Goal: Task Accomplishment & Management: Use online tool/utility

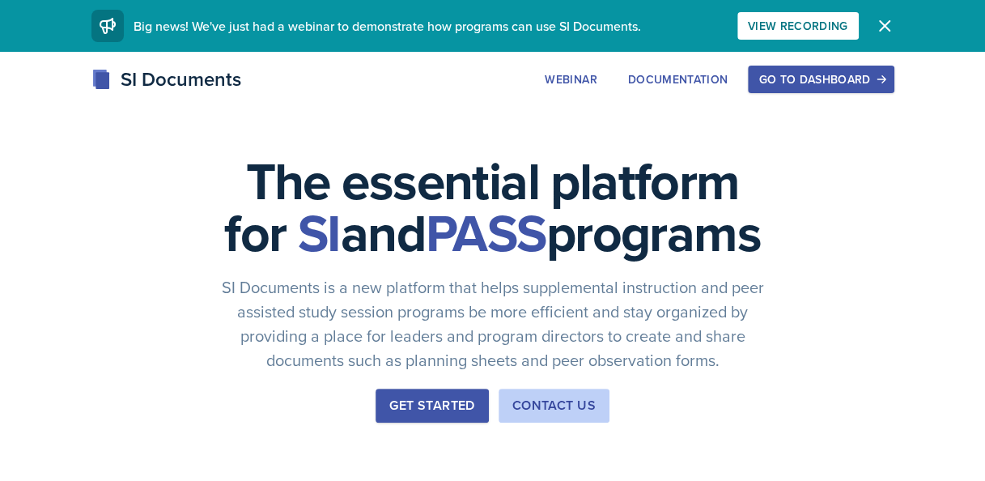
click at [832, 81] on div "Go to Dashboard" at bounding box center [821, 79] width 125 height 13
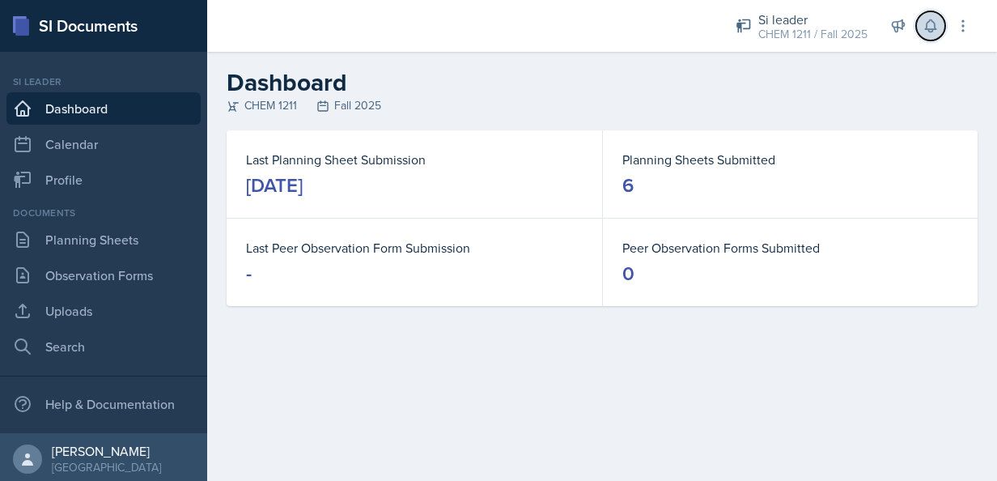
click at [935, 26] on icon at bounding box center [930, 26] width 11 height 12
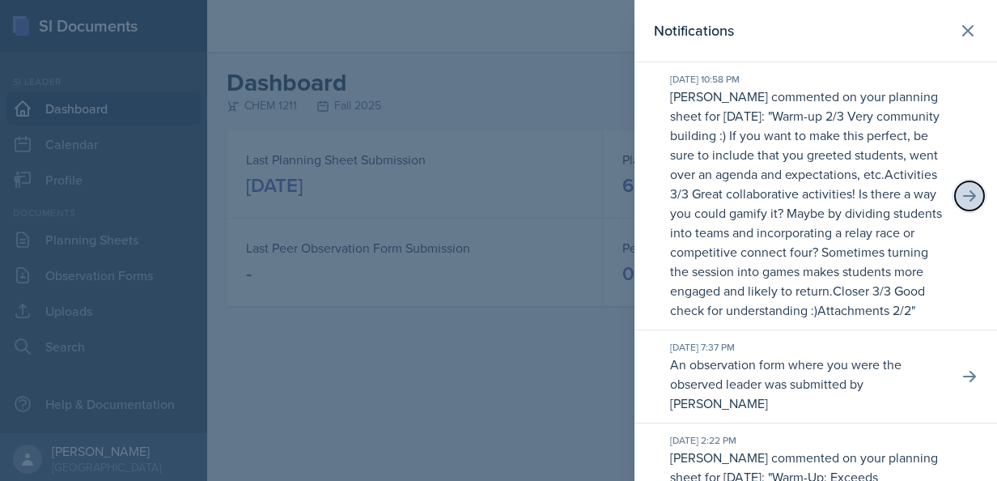
click at [971, 204] on button at bounding box center [969, 195] width 29 height 29
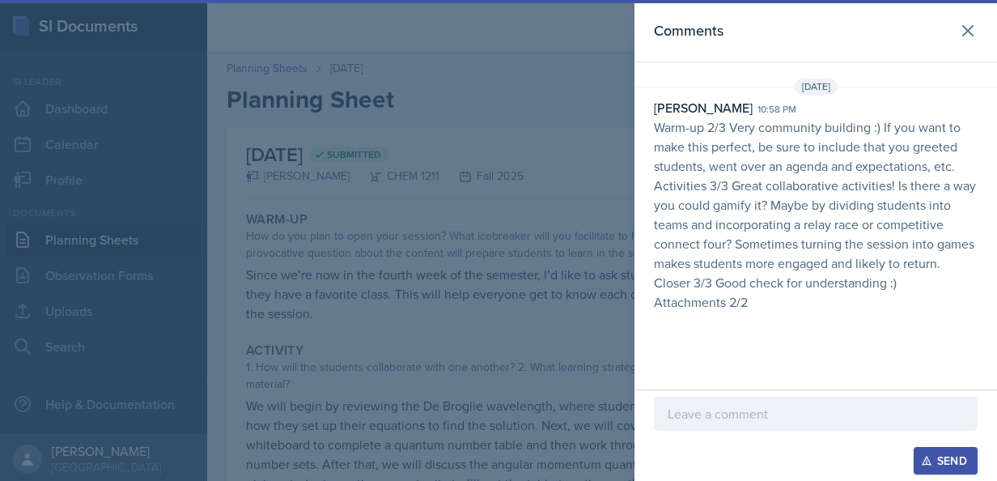
click at [835, 411] on p at bounding box center [816, 413] width 296 height 19
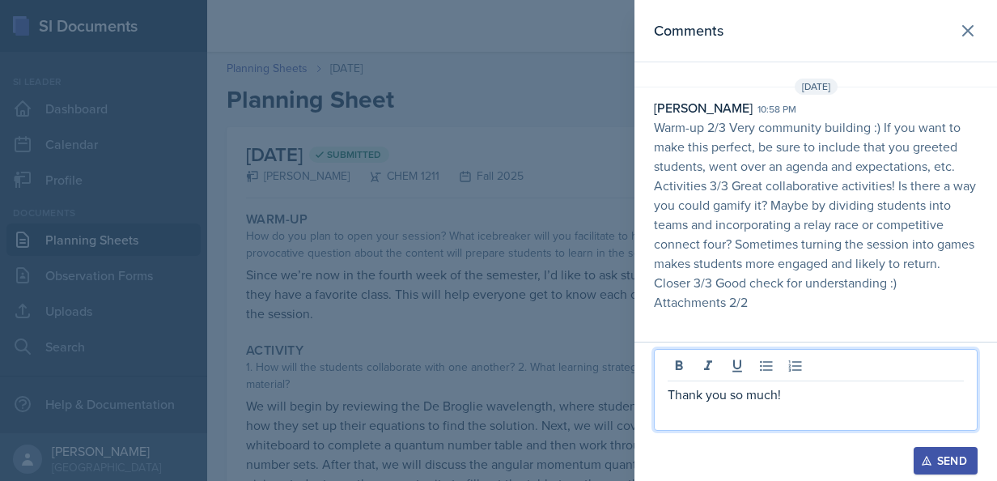
click at [934, 454] on div "Send" at bounding box center [946, 460] width 43 height 13
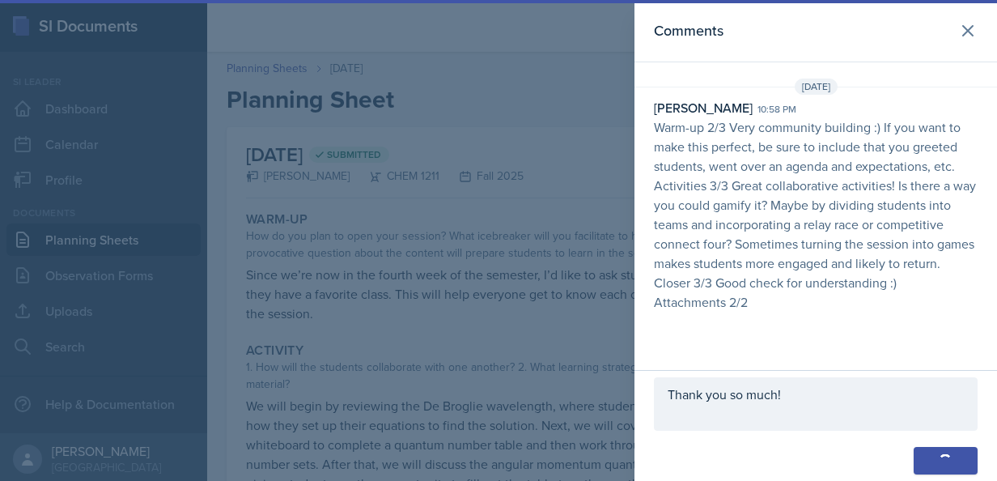
scroll to position [23, 0]
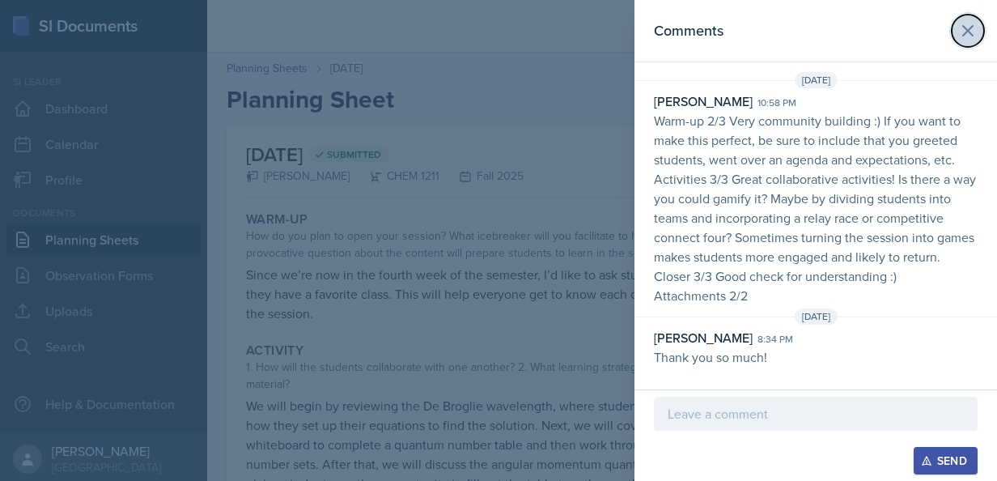
click at [962, 28] on icon at bounding box center [968, 30] width 19 height 19
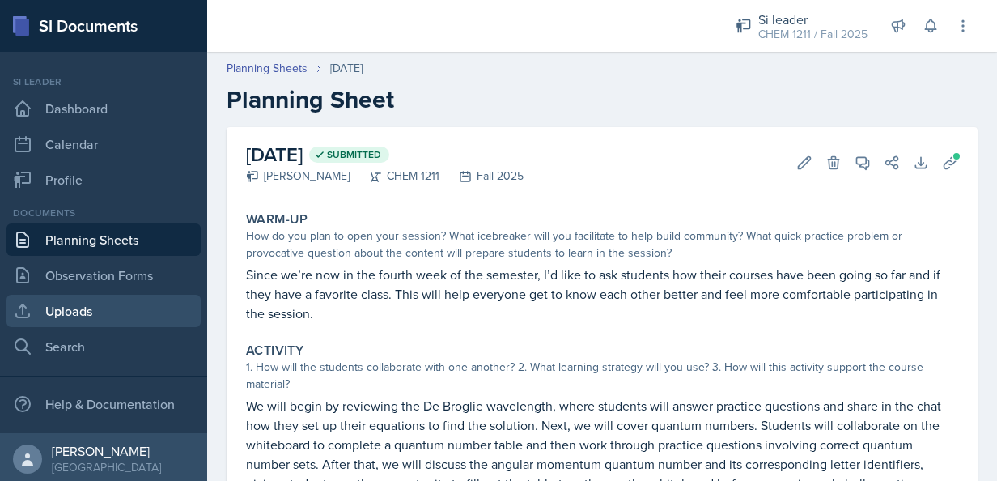
click at [115, 322] on link "Uploads" at bounding box center [103, 311] width 194 height 32
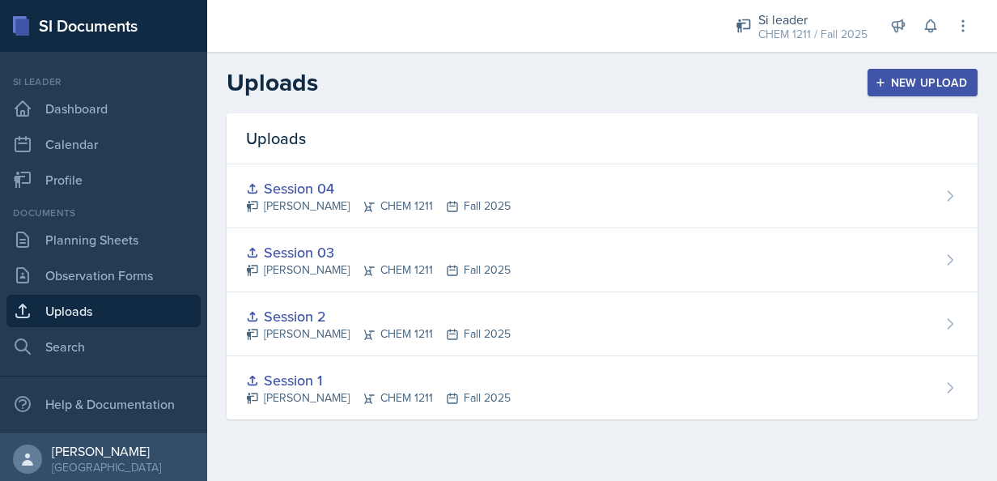
click at [899, 70] on button "New Upload" at bounding box center [923, 83] width 111 height 28
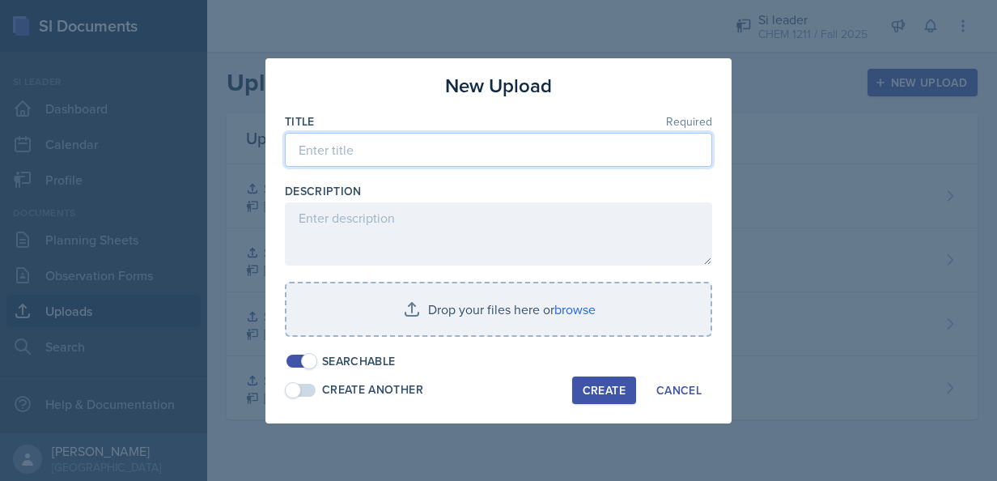
click at [546, 147] on input at bounding box center [498, 150] width 427 height 34
type input "Session 05"
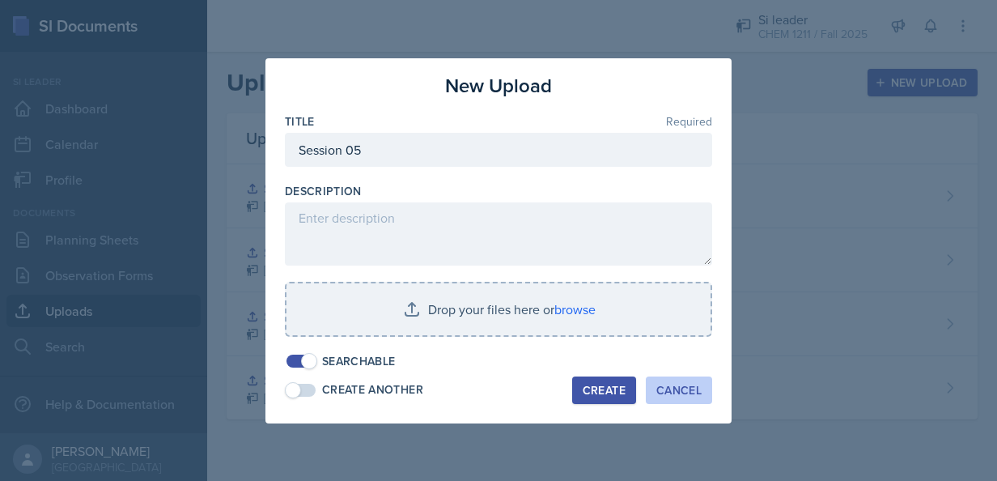
click at [672, 385] on div "Cancel" at bounding box center [679, 390] width 45 height 13
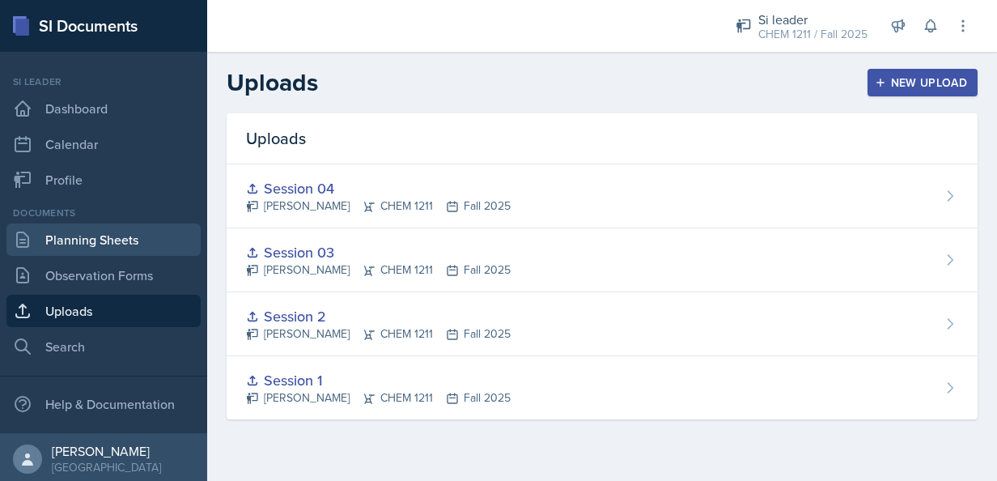
click at [118, 236] on link "Planning Sheets" at bounding box center [103, 239] width 194 height 32
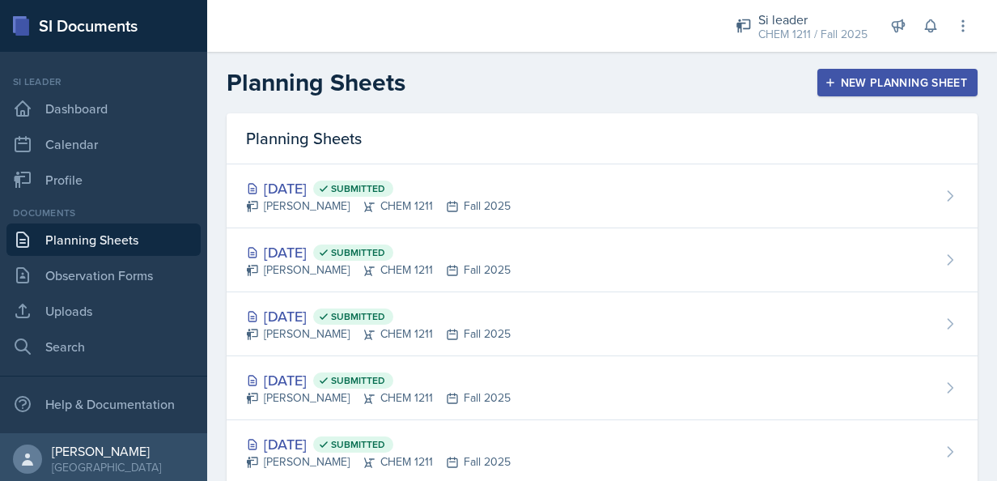
click at [899, 79] on div "New Planning Sheet" at bounding box center [897, 82] width 139 height 13
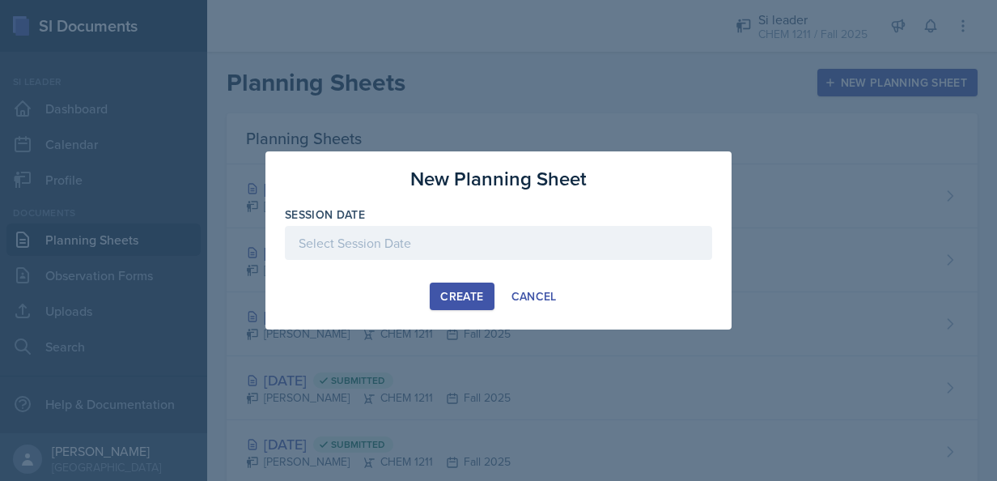
click at [549, 257] on div at bounding box center [498, 243] width 427 height 34
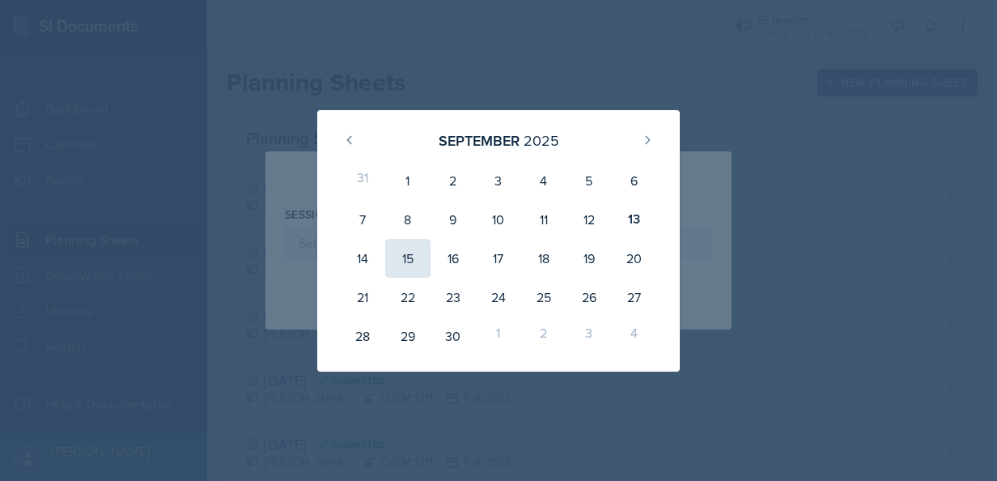
click at [400, 252] on div "15" at bounding box center [407, 258] width 45 height 39
type input "[DATE]"
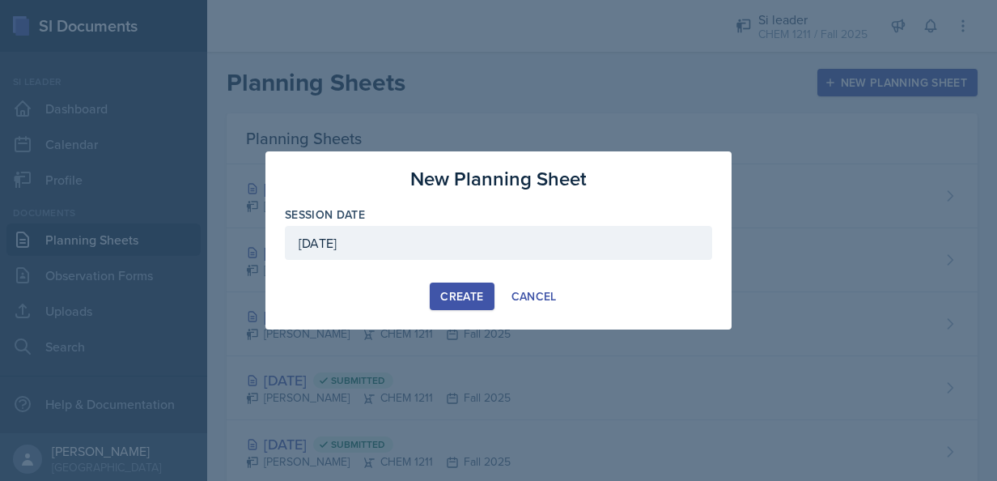
click at [447, 287] on button "Create" at bounding box center [462, 297] width 64 height 28
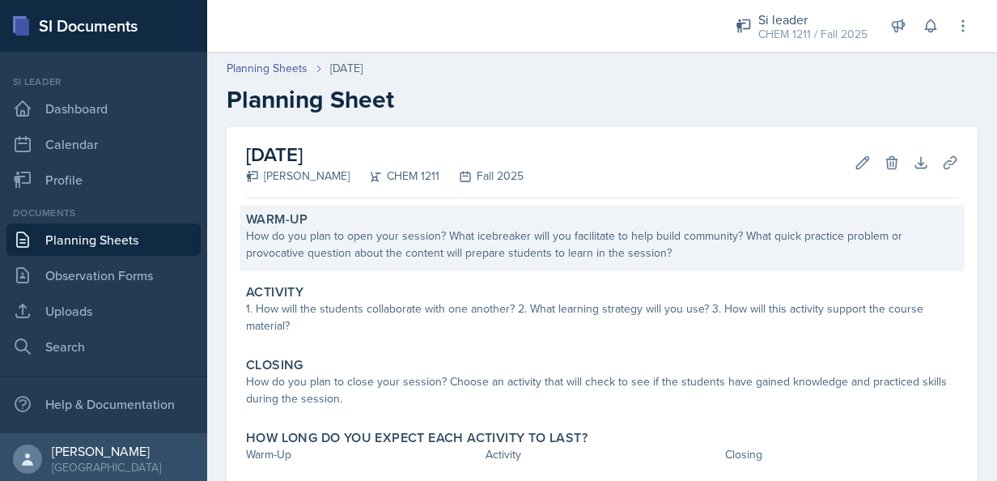
click at [504, 238] on div "How do you plan to open your session? What icebreaker will you facilitate to he…" at bounding box center [602, 245] width 712 height 34
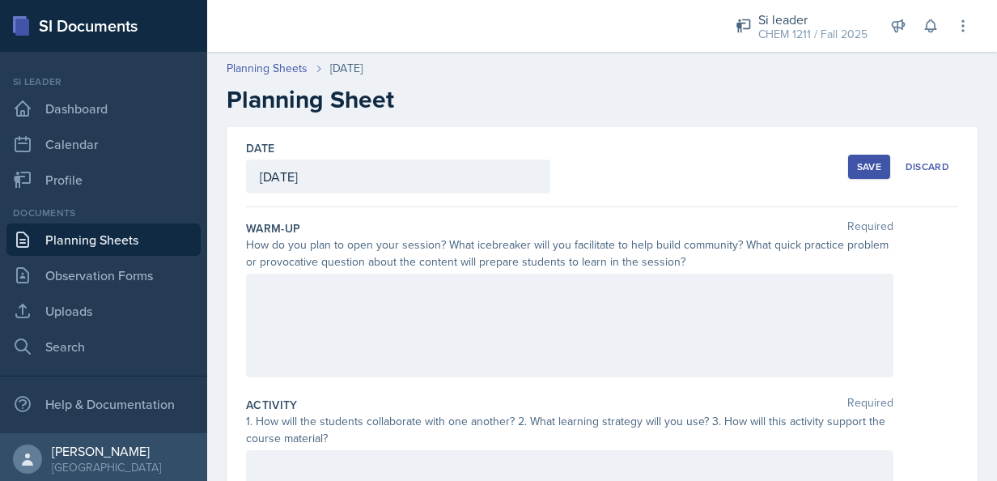
click at [439, 287] on div at bounding box center [570, 326] width 648 height 104
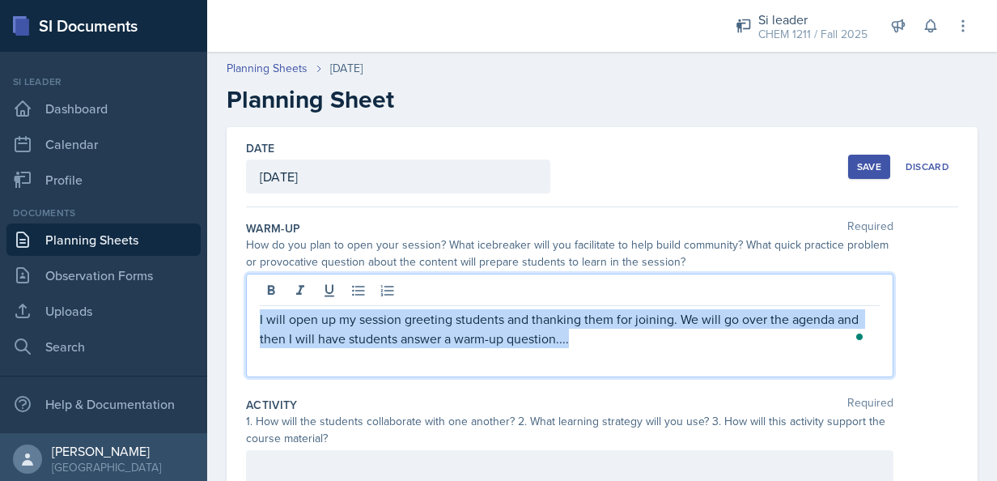
drag, startPoint x: 589, startPoint y: 351, endPoint x: 242, endPoint y: 309, distance: 349.9
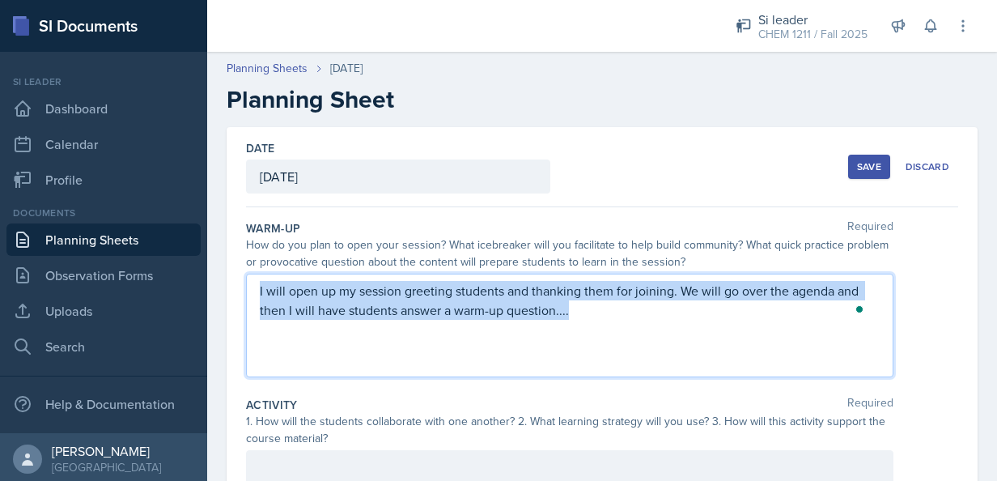
copy p "I will open up my session greeting students and thanking them for joining. We w…"
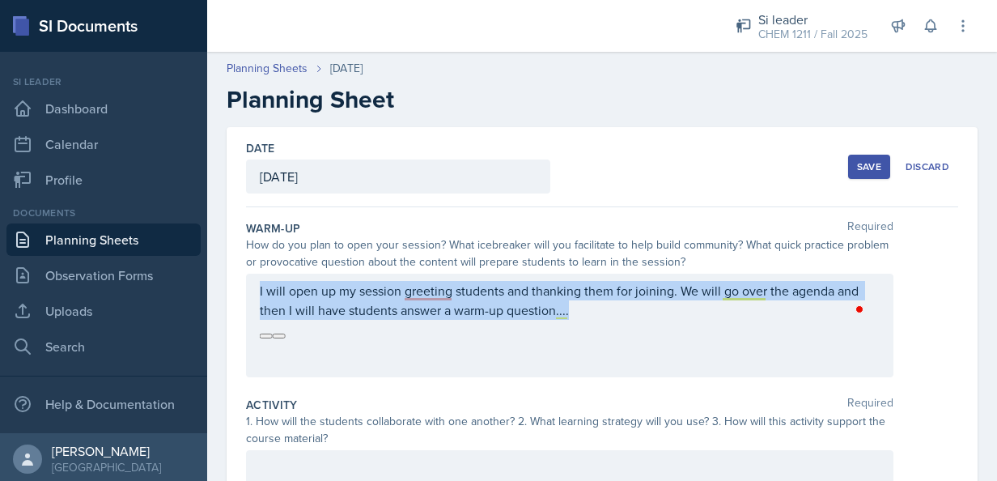
click at [857, 164] on div "Save" at bounding box center [869, 166] width 24 height 13
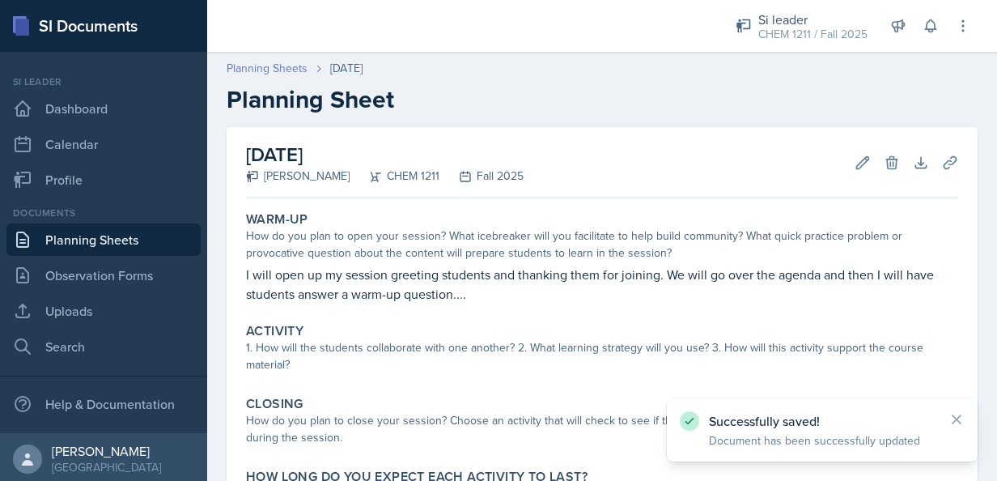
click at [267, 73] on link "Planning Sheets" at bounding box center [267, 68] width 81 height 17
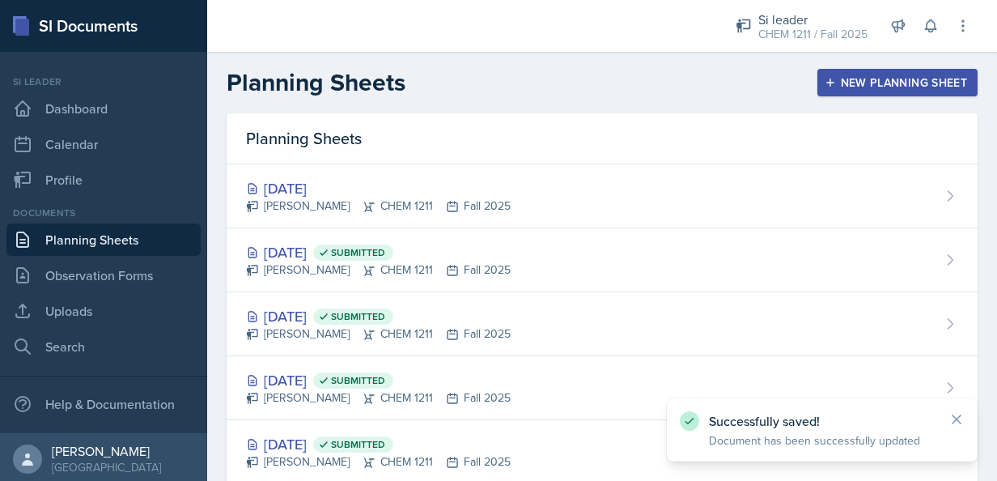
click at [875, 81] on div "New Planning Sheet" at bounding box center [897, 82] width 139 height 13
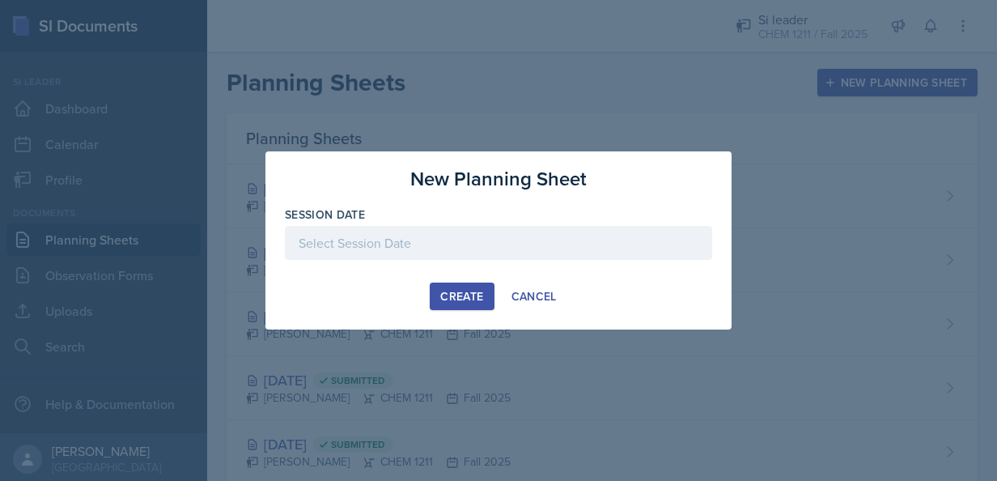
click at [505, 238] on div at bounding box center [498, 243] width 427 height 34
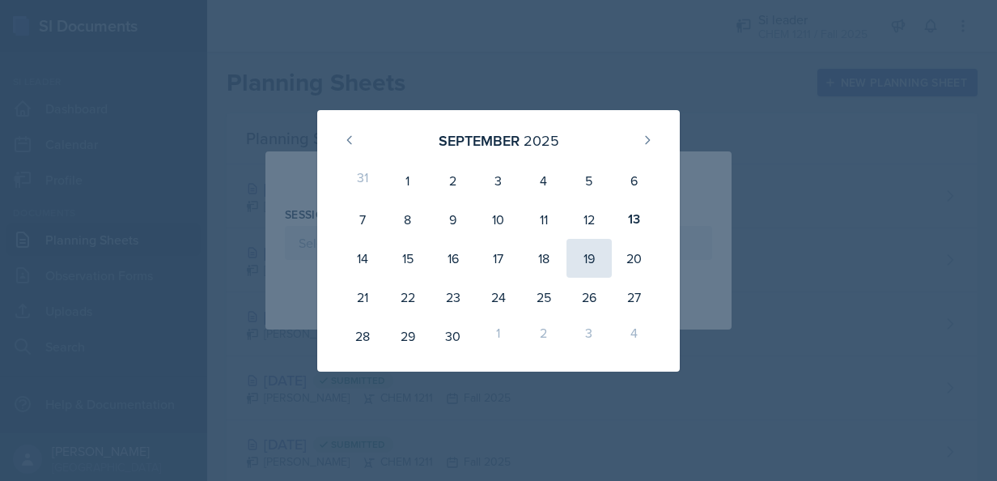
click at [589, 257] on div "19" at bounding box center [589, 258] width 45 height 39
type input "[DATE]"
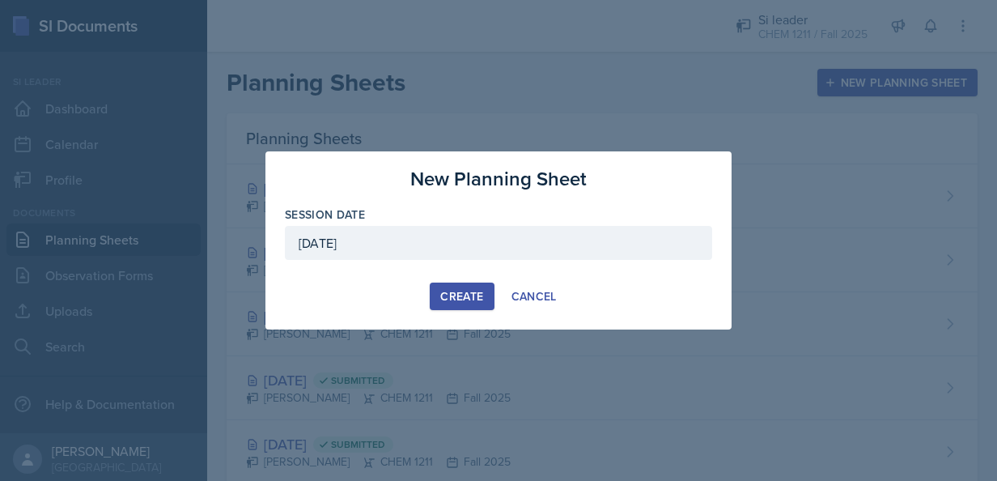
click at [449, 305] on button "Create" at bounding box center [462, 297] width 64 height 28
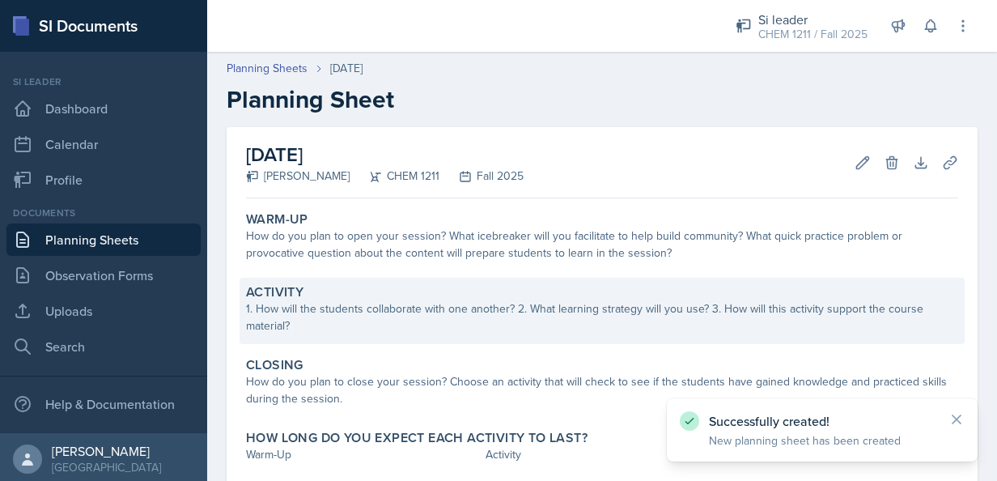
click at [466, 306] on div "1. How will the students collaborate with one another? 2. What learning strateg…" at bounding box center [602, 317] width 712 height 34
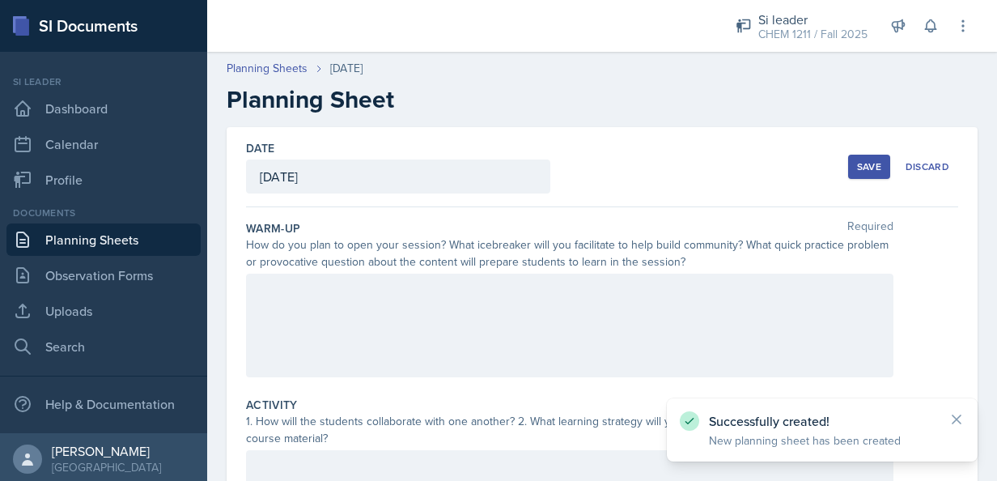
click at [461, 311] on div at bounding box center [570, 326] width 648 height 104
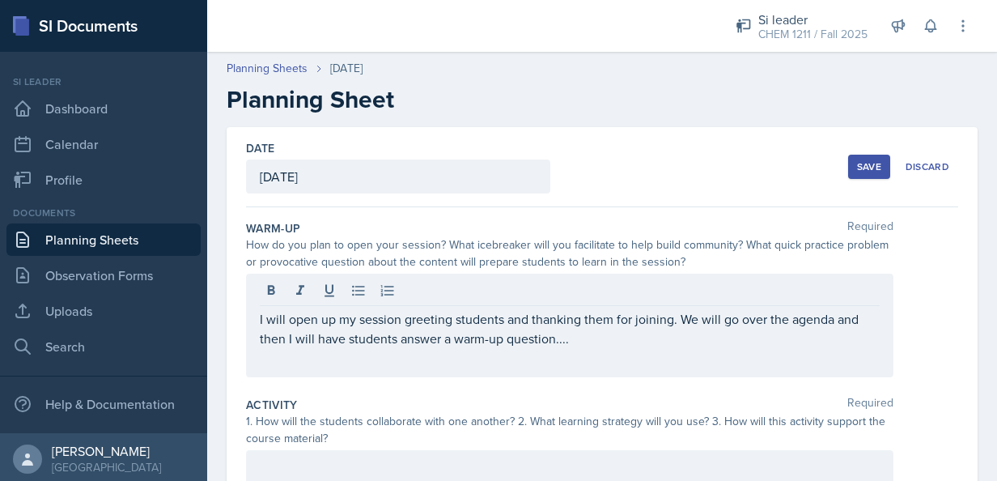
click at [862, 161] on div "Save" at bounding box center [869, 166] width 24 height 13
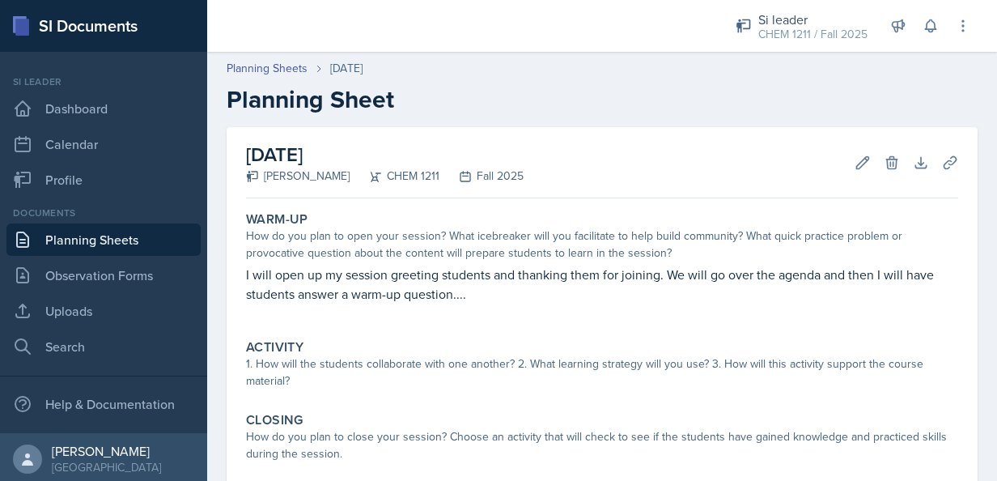
scroll to position [151, 0]
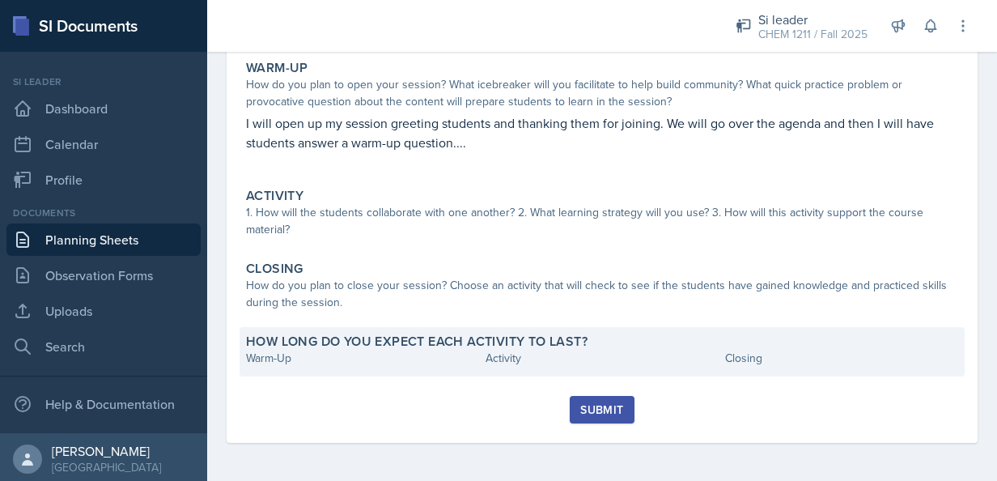
click at [279, 366] on div "Warm-Up" at bounding box center [362, 358] width 233 height 17
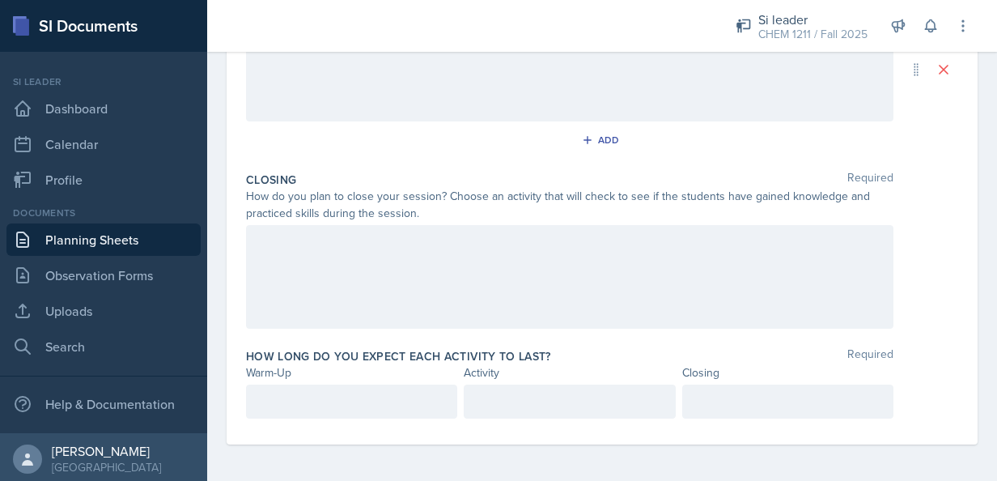
click at [358, 406] on p at bounding box center [352, 401] width 184 height 19
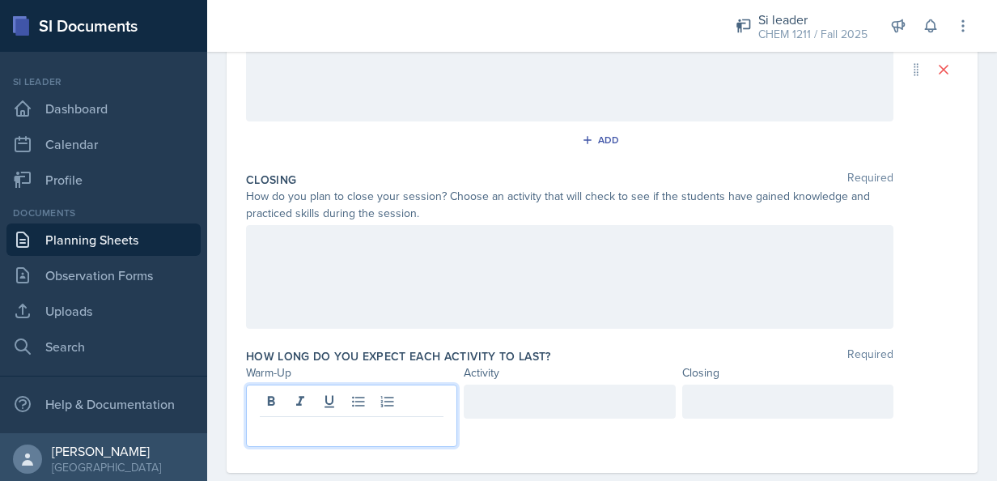
scroll to position [461, 0]
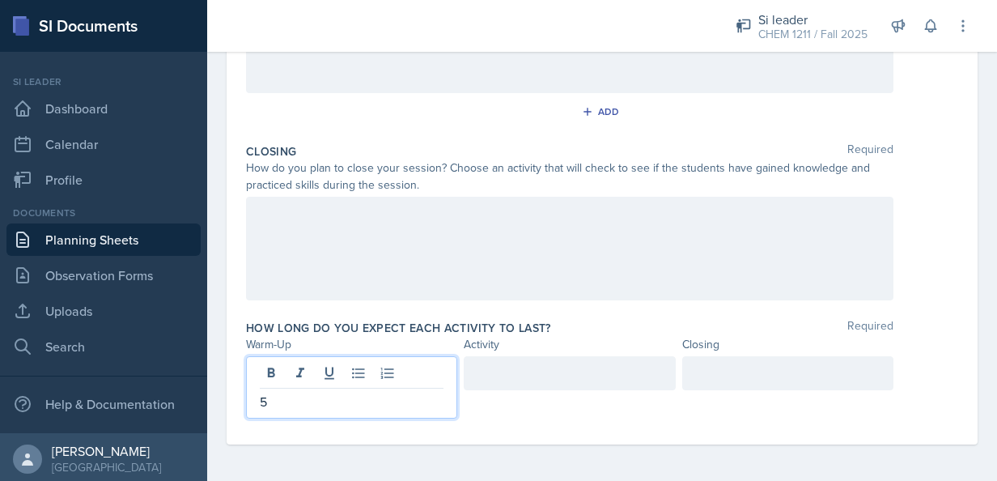
click at [572, 371] on div at bounding box center [569, 373] width 211 height 34
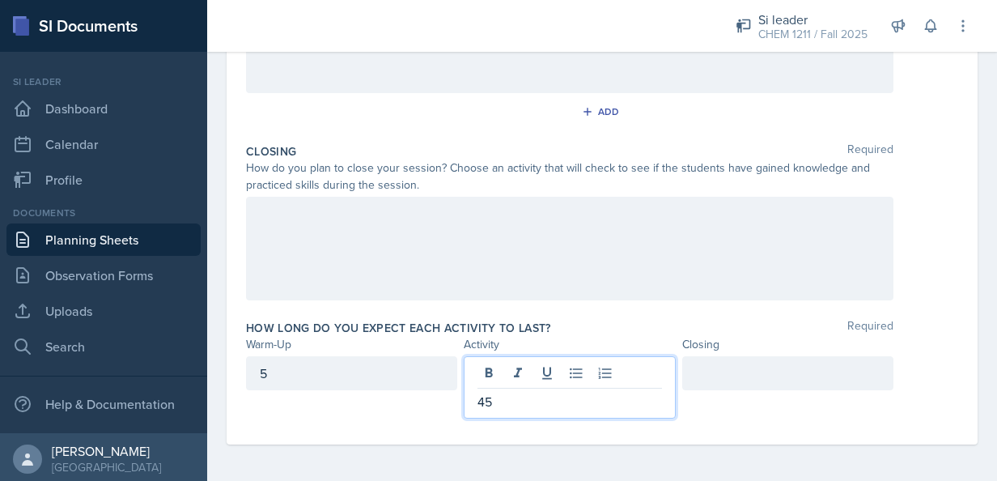
click at [823, 374] on div at bounding box center [788, 373] width 211 height 34
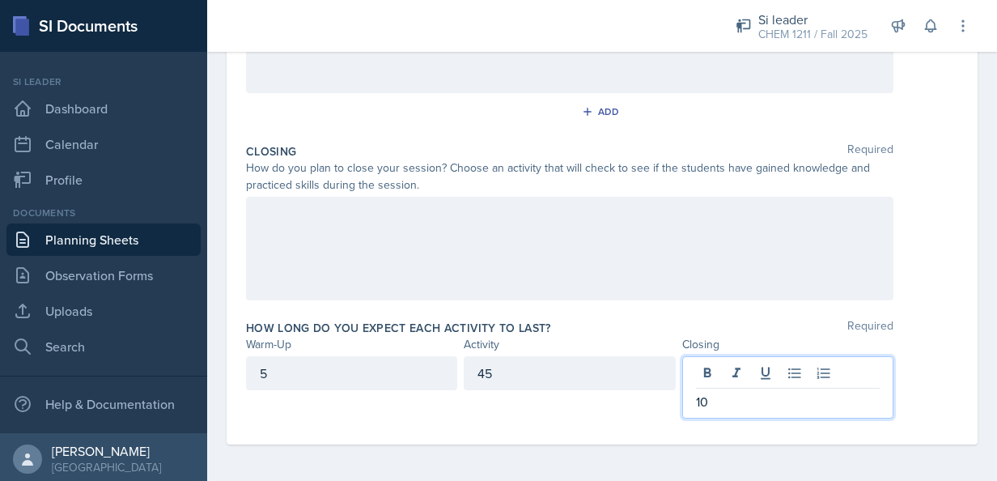
click at [946, 326] on div "How long do you expect each activity to last? Required" at bounding box center [602, 328] width 712 height 16
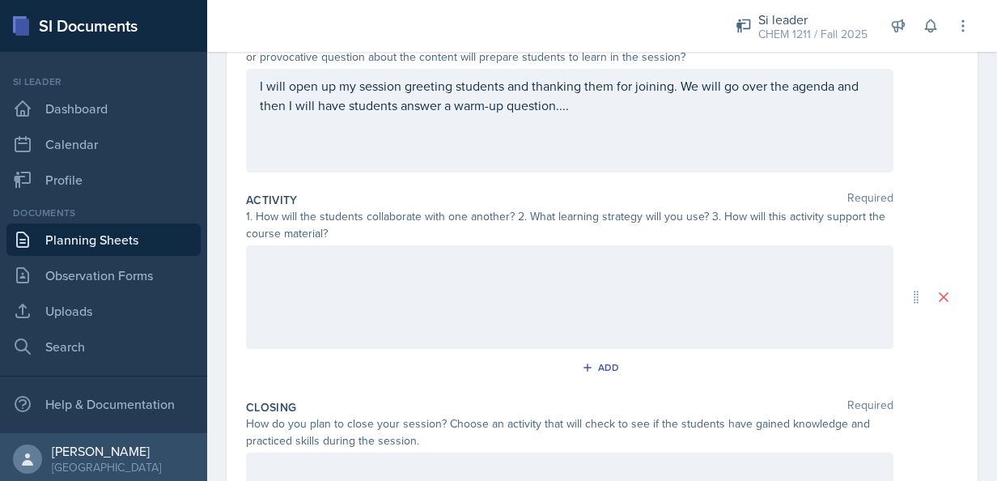
scroll to position [0, 0]
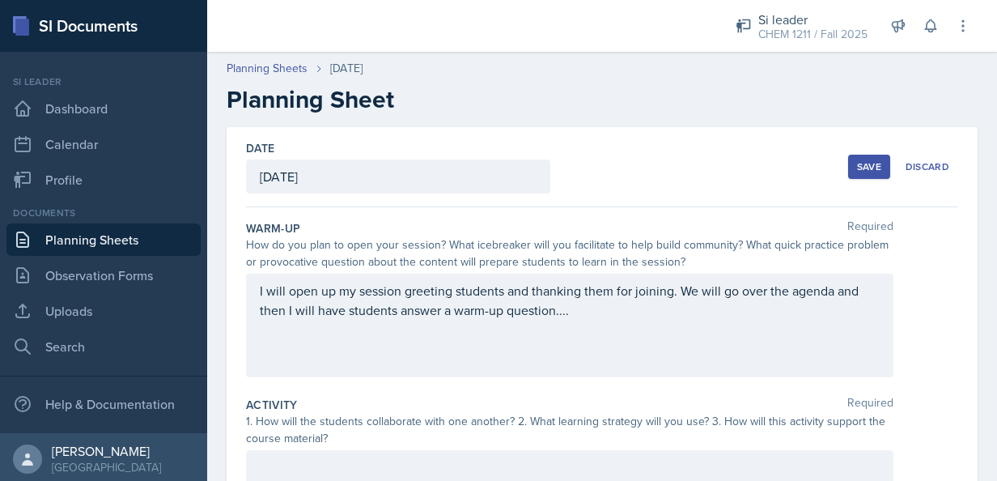
click at [876, 145] on div "Date [DATE] [DATE] 31 1 2 3 4 5 6 7 8 9 10 11 12 13 14 15 16 17 18 19 20 21 22 …" at bounding box center [602, 167] width 712 height 80
click at [865, 169] on div "Save" at bounding box center [869, 166] width 24 height 13
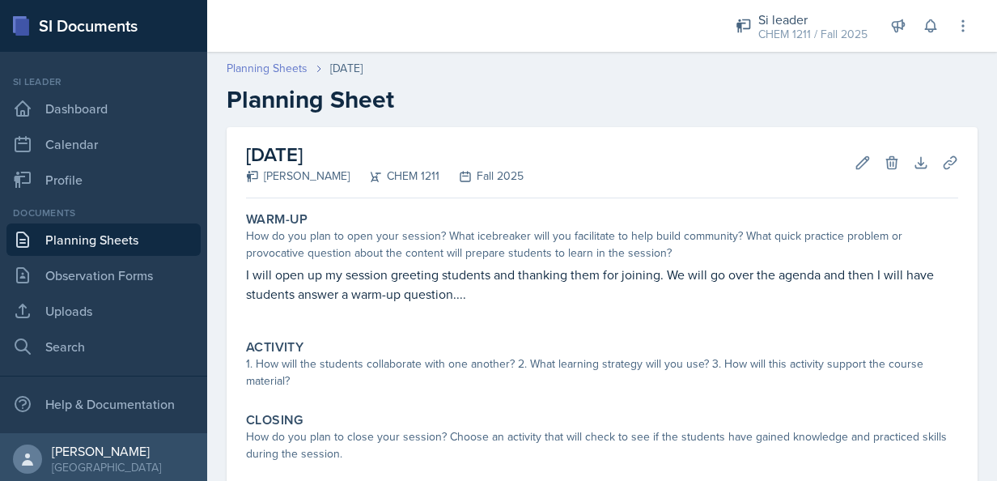
click at [272, 62] on link "Planning Sheets" at bounding box center [267, 68] width 81 height 17
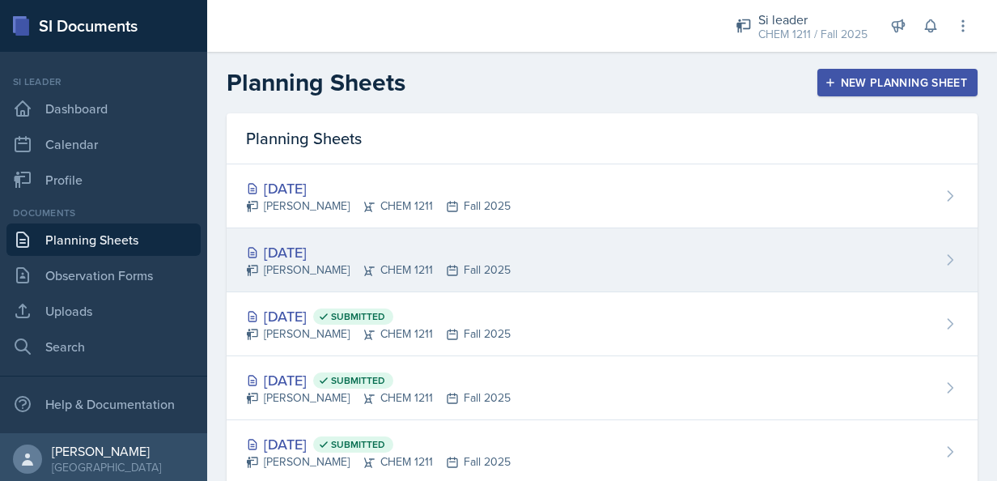
click at [490, 254] on div "[DATE] [PERSON_NAME] CHEM 1211 Fall 2025" at bounding box center [602, 260] width 751 height 64
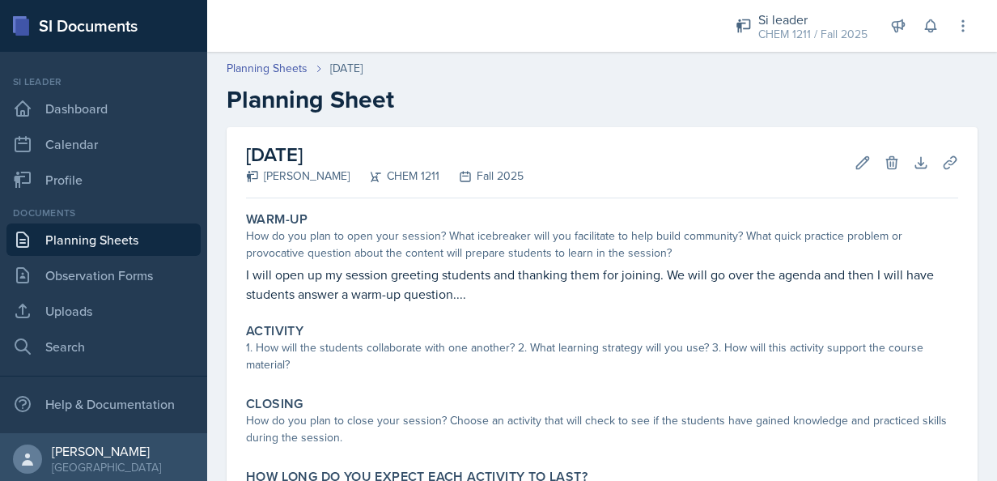
scroll to position [135, 0]
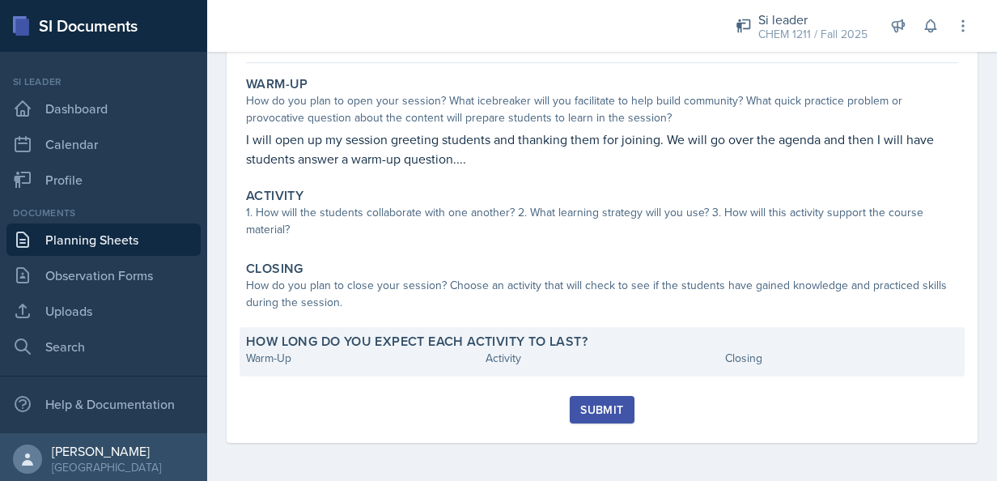
click at [296, 372] on div "How long do you expect each activity to last? Warm-Up Activity Closing" at bounding box center [602, 351] width 725 height 49
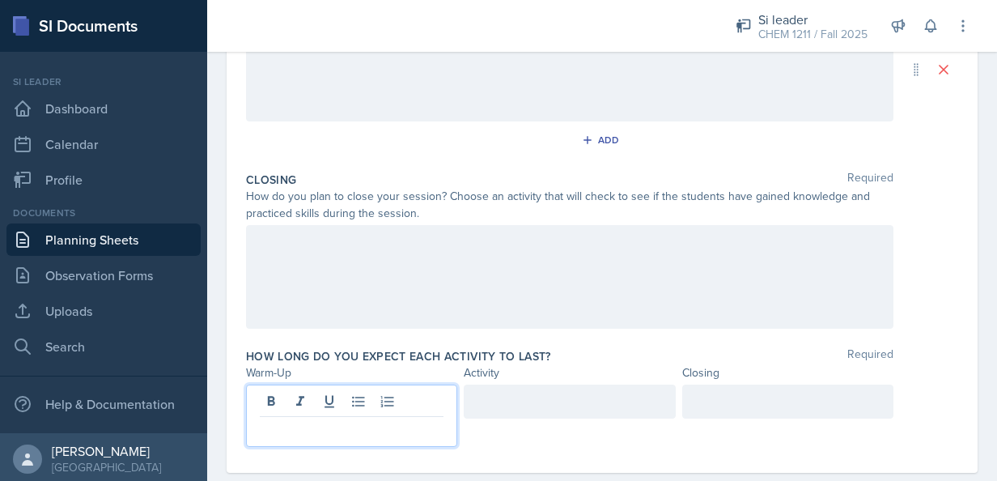
click at [294, 420] on p at bounding box center [352, 429] width 184 height 19
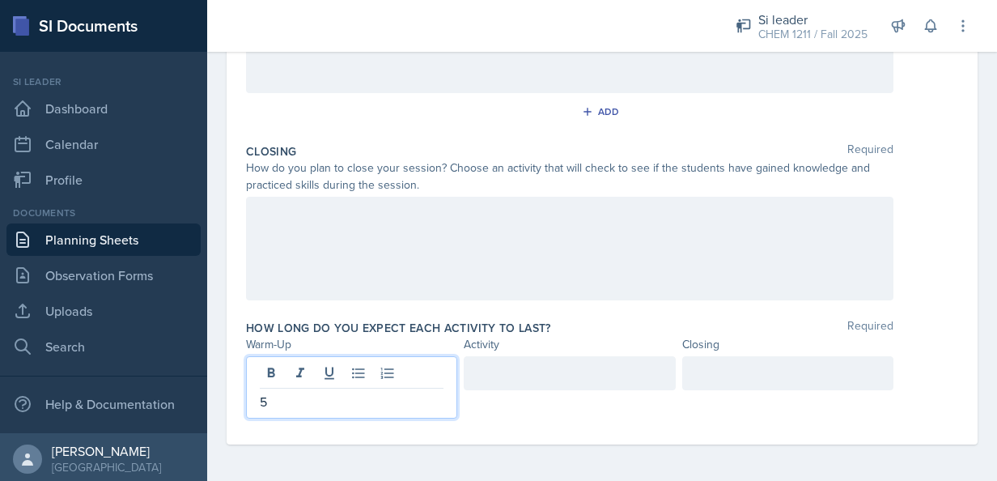
click at [521, 362] on div at bounding box center [569, 373] width 211 height 34
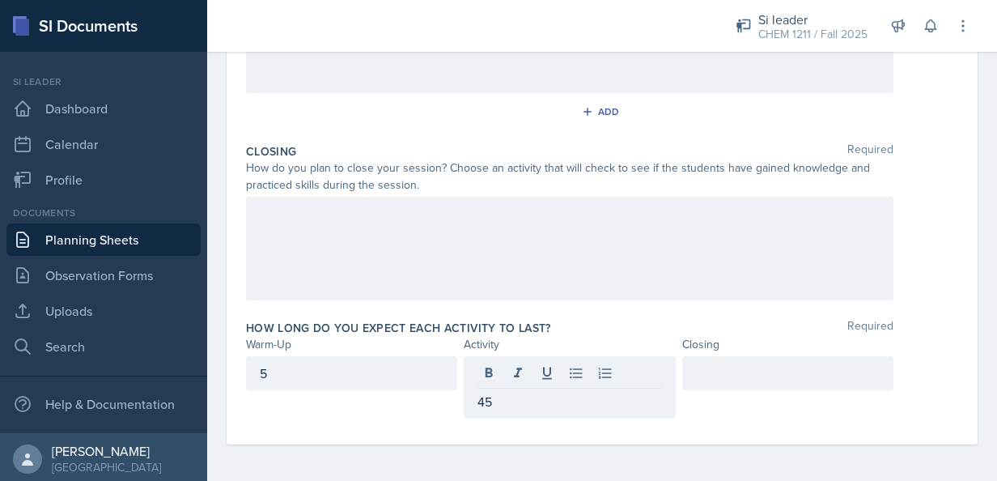
click at [734, 357] on div at bounding box center [788, 373] width 211 height 34
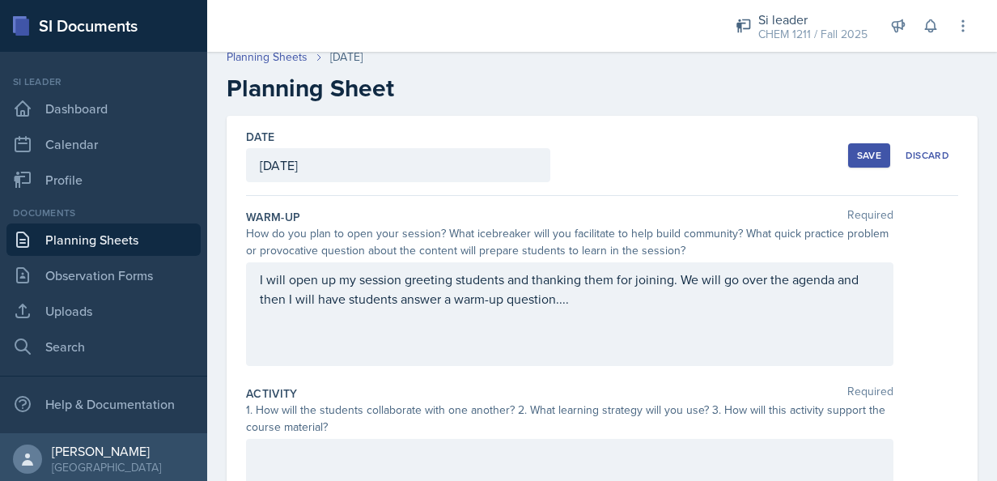
scroll to position [0, 0]
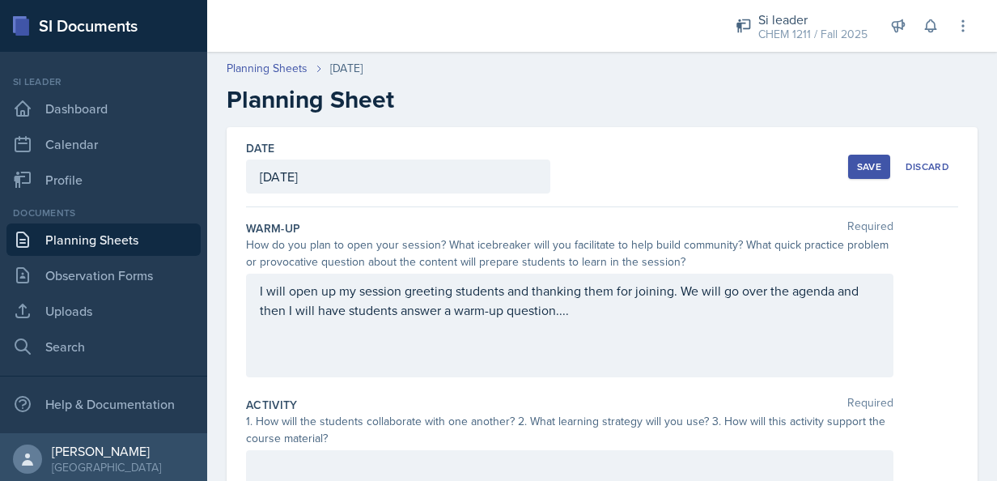
click at [863, 172] on div "Save" at bounding box center [869, 166] width 24 height 13
